Goal: Transaction & Acquisition: Purchase product/service

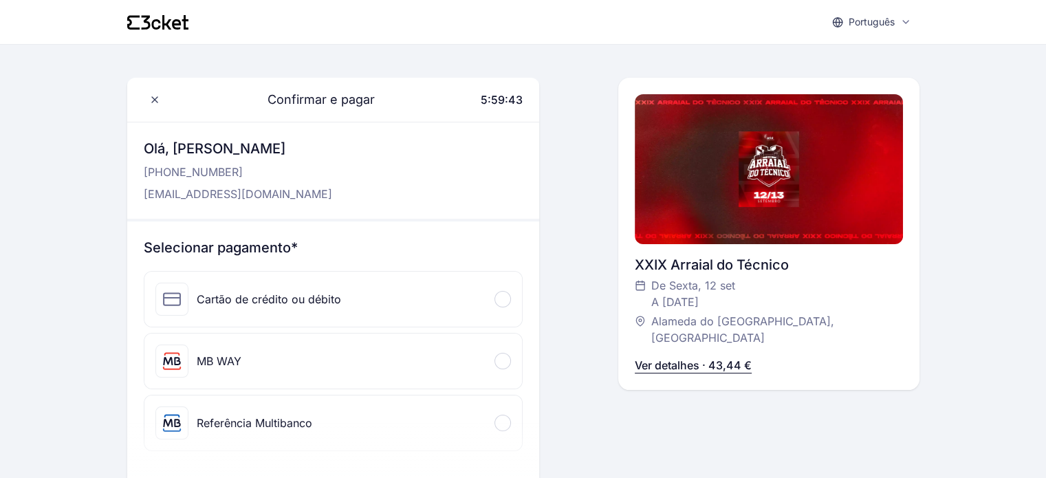
click at [445, 296] on div "Cartão de crédito ou débito" at bounding box center [333, 299] width 378 height 55
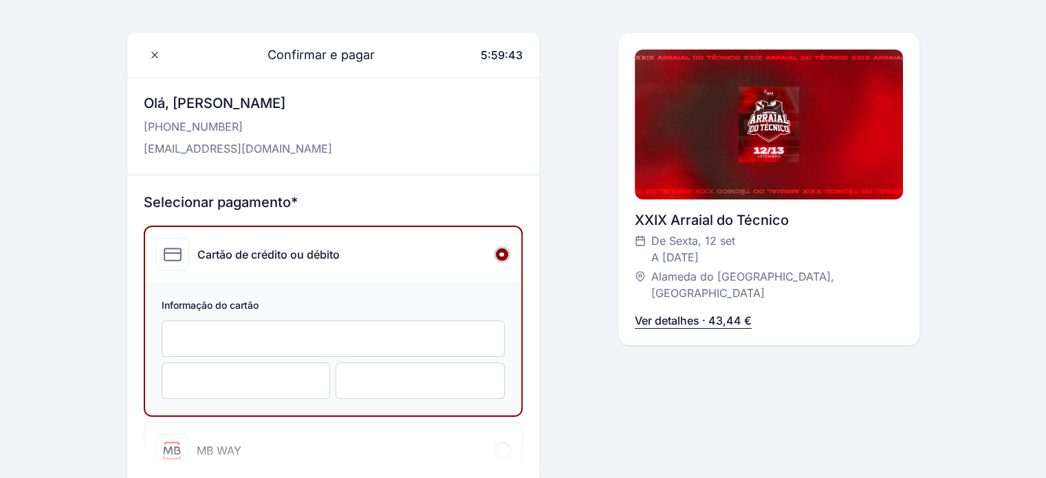
scroll to position [138, 0]
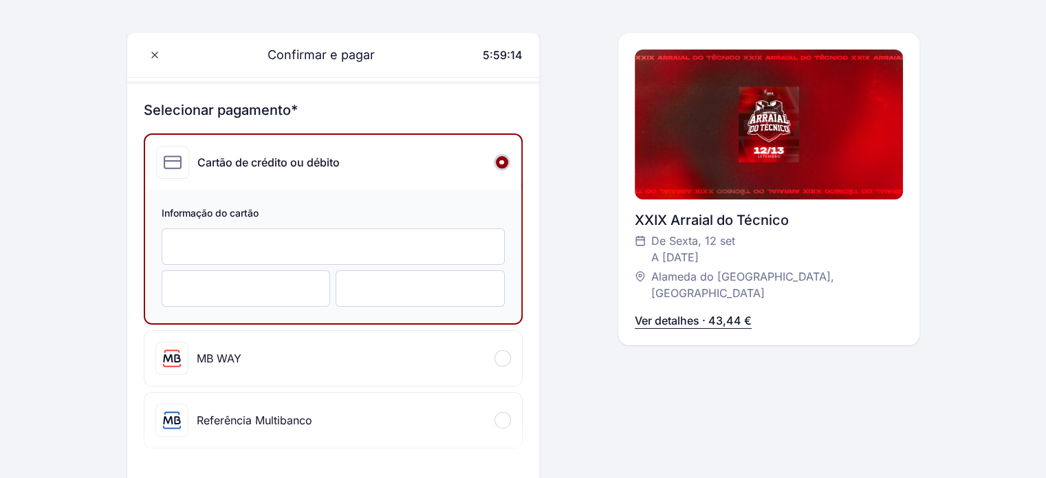
click at [273, 280] on div at bounding box center [246, 288] width 169 height 36
click at [388, 300] on div at bounding box center [420, 288] width 169 height 36
click at [564, 390] on div "Confirmar e pagar 5:59:06 Olá, Rodrigo Pinheiro +351 932 716 424 rspinheiro05@g…" at bounding box center [523, 409] width 792 height 939
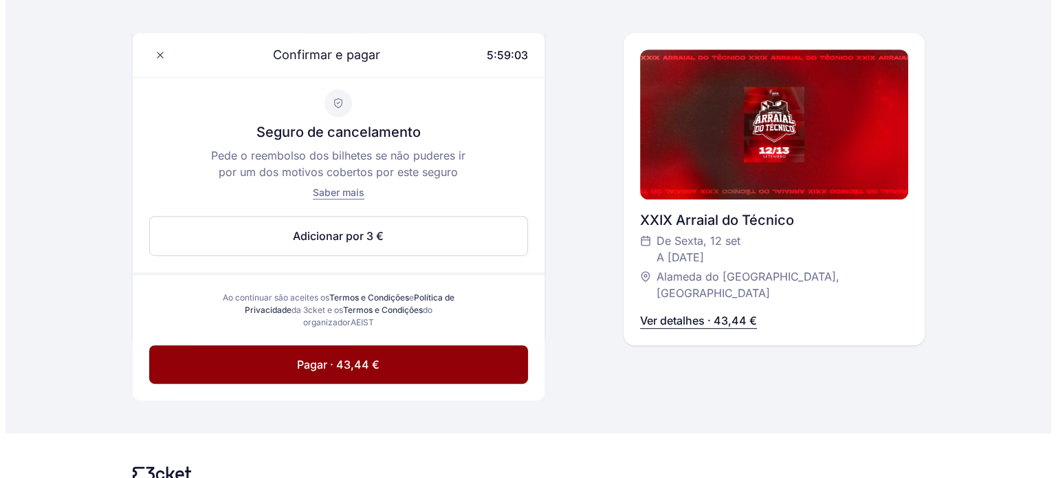
scroll to position [597, 0]
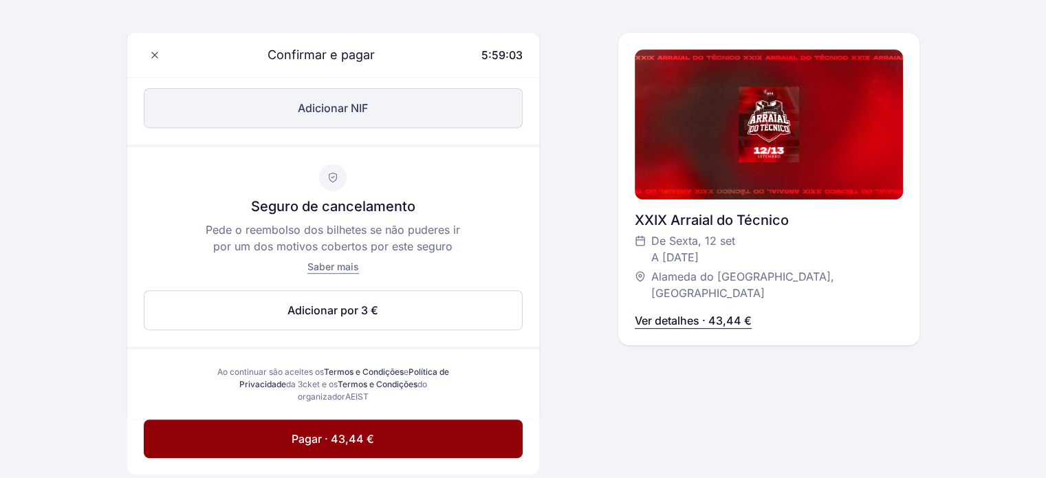
click at [360, 107] on button "Adicionar NIF" at bounding box center [333, 108] width 379 height 40
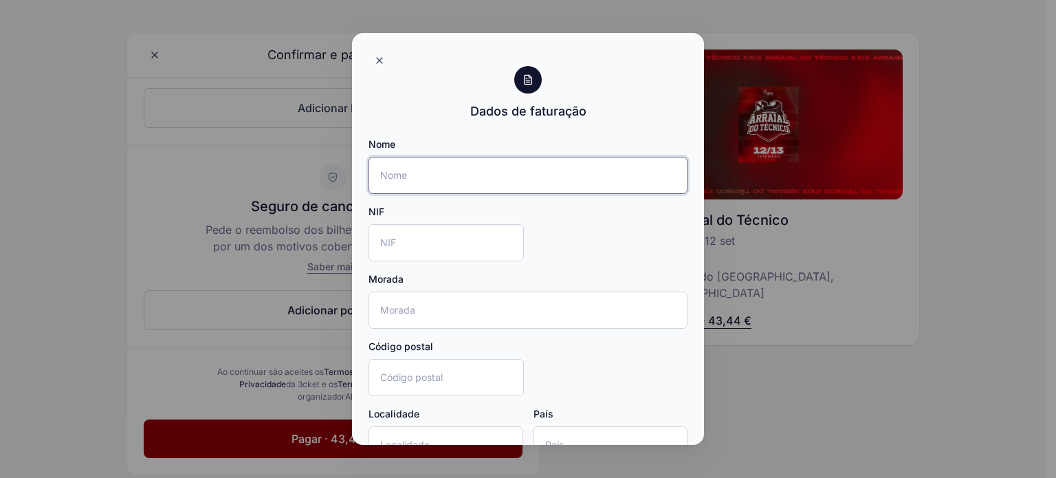
click at [454, 181] on input "Nome" at bounding box center [528, 175] width 319 height 37
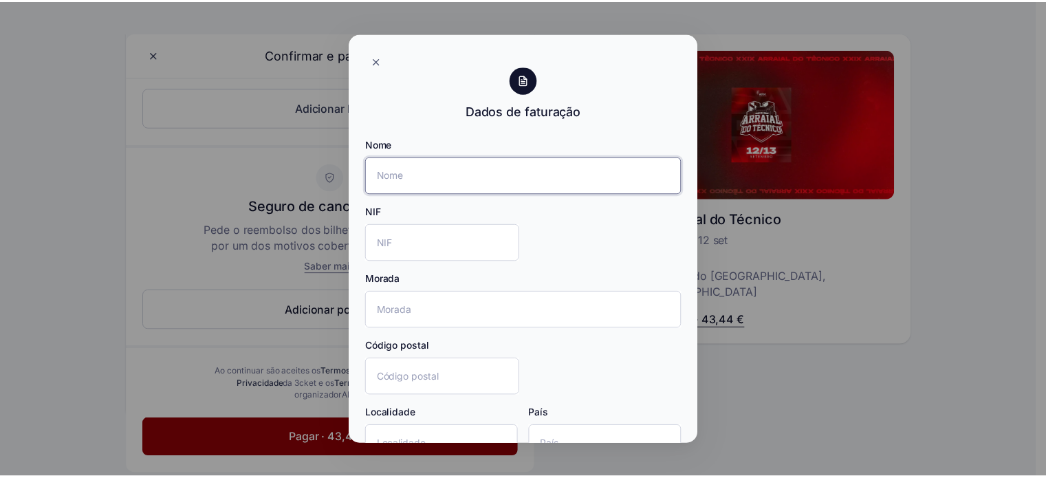
scroll to position [91, 0]
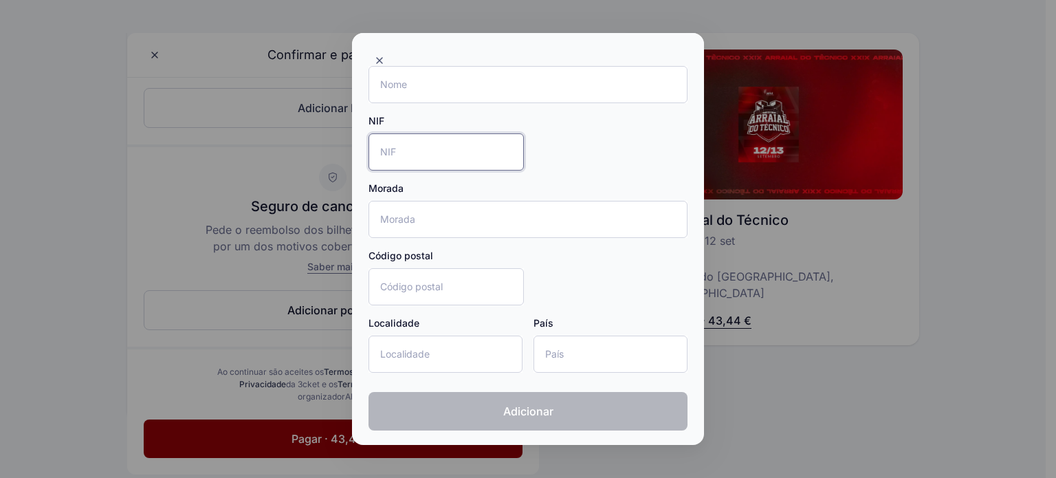
click at [444, 148] on input "NIF" at bounding box center [446, 151] width 155 height 37
click at [440, 258] on div "Código postal" at bounding box center [446, 256] width 155 height 14
click at [435, 155] on input "NIF" at bounding box center [446, 151] width 155 height 37
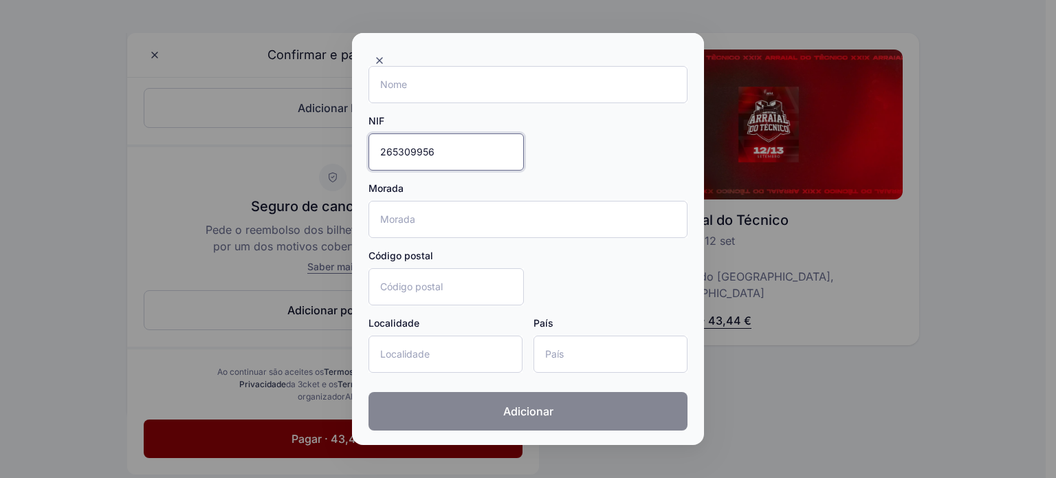
type input "265309956"
click at [550, 408] on button "Adicionar" at bounding box center [528, 411] width 319 height 39
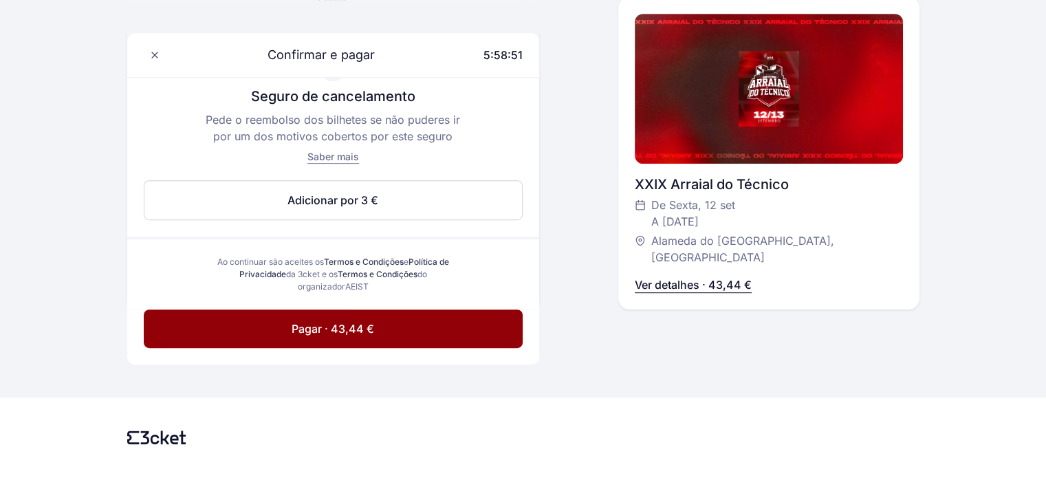
scroll to position [757, 0]
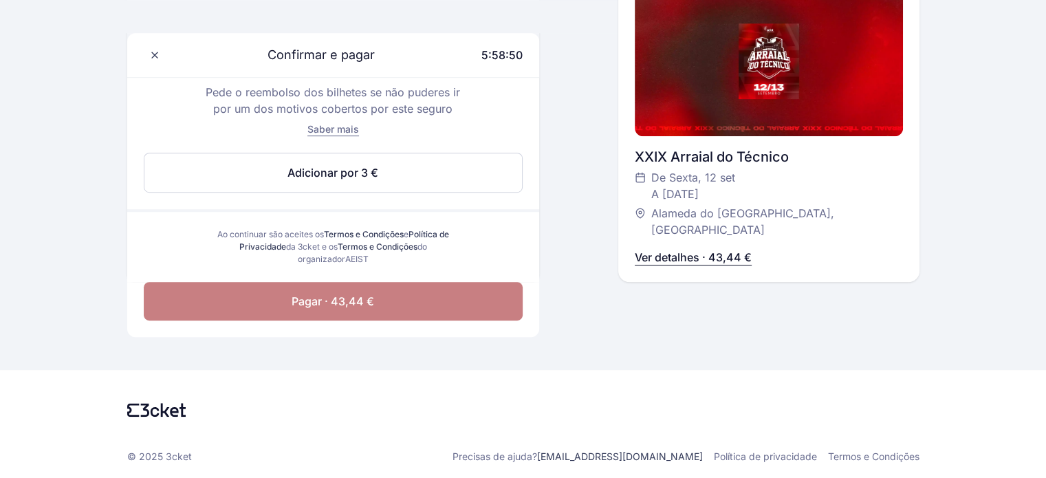
click at [395, 302] on button "Pagar · 43,44 €" at bounding box center [333, 301] width 379 height 39
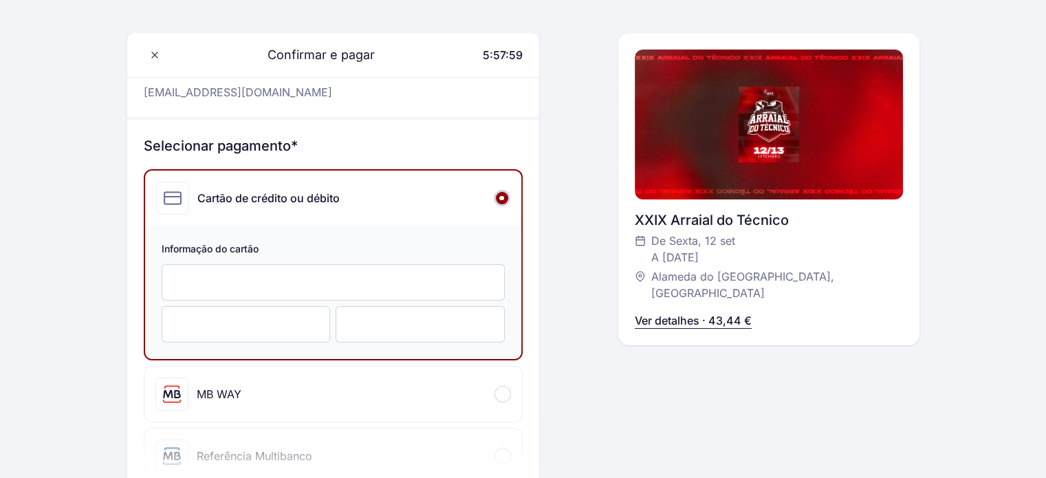
scroll to position [0, 0]
